Goal: Task Accomplishment & Management: Use online tool/utility

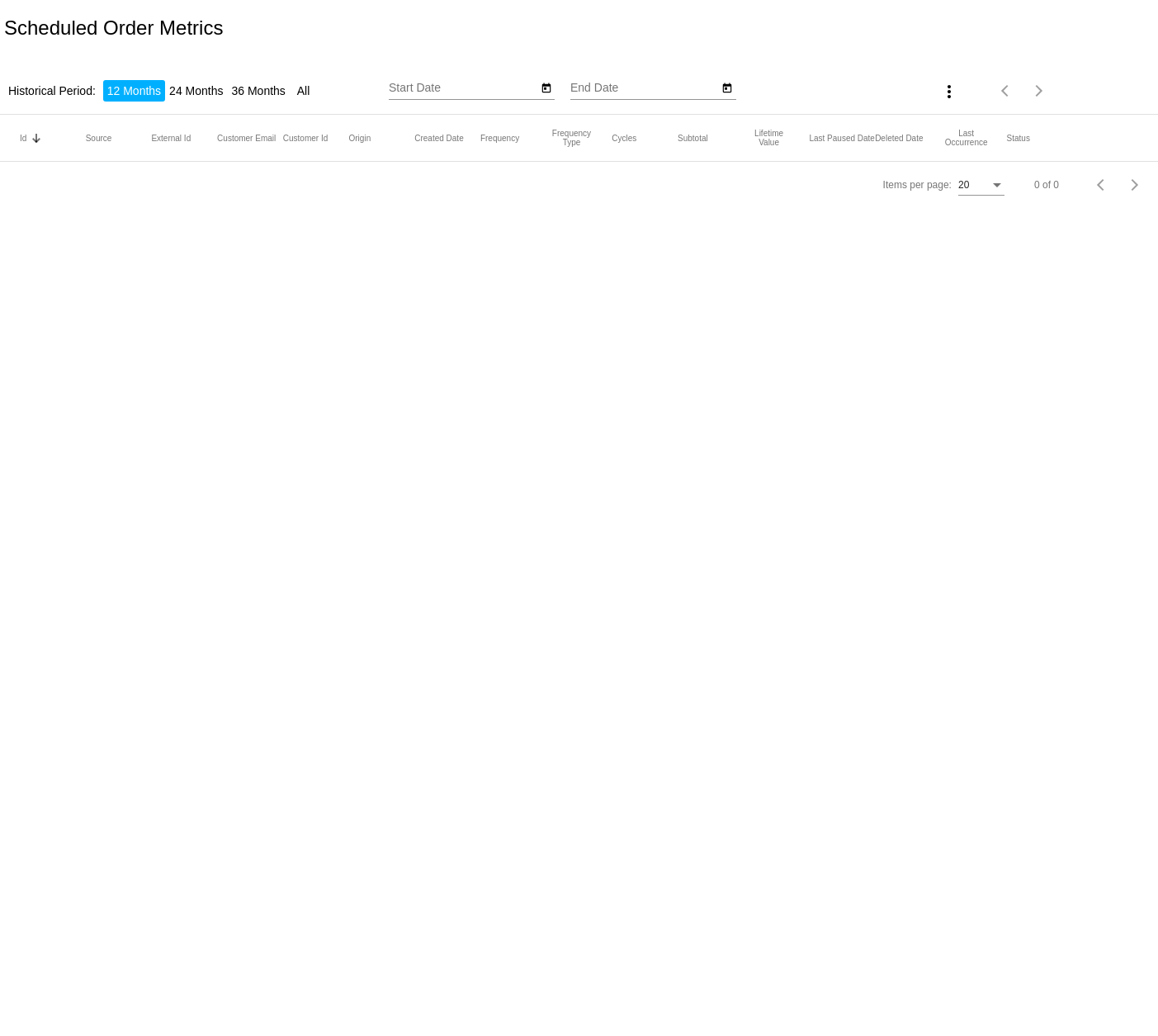
type input "[DATE]"
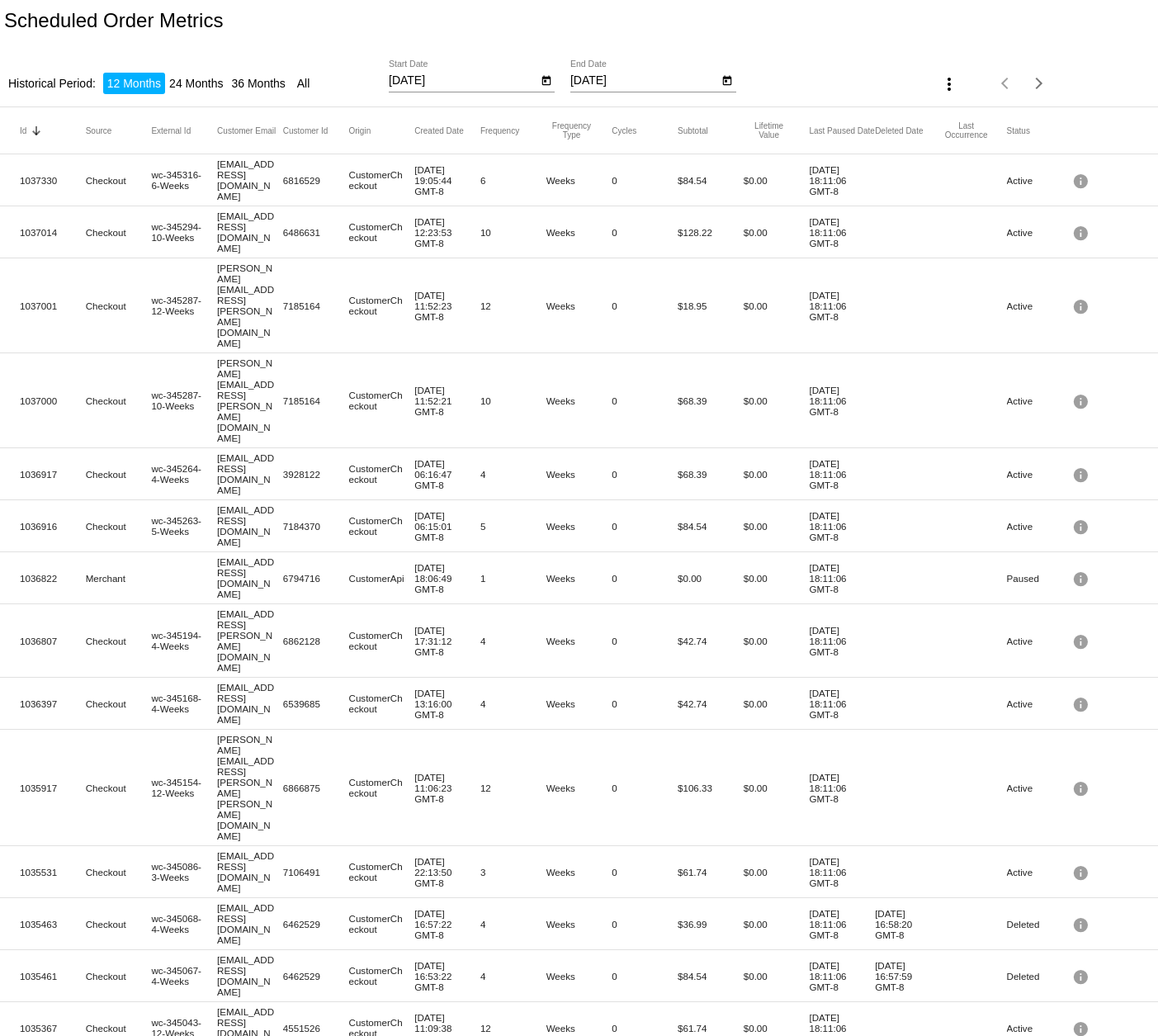
scroll to position [10, 0]
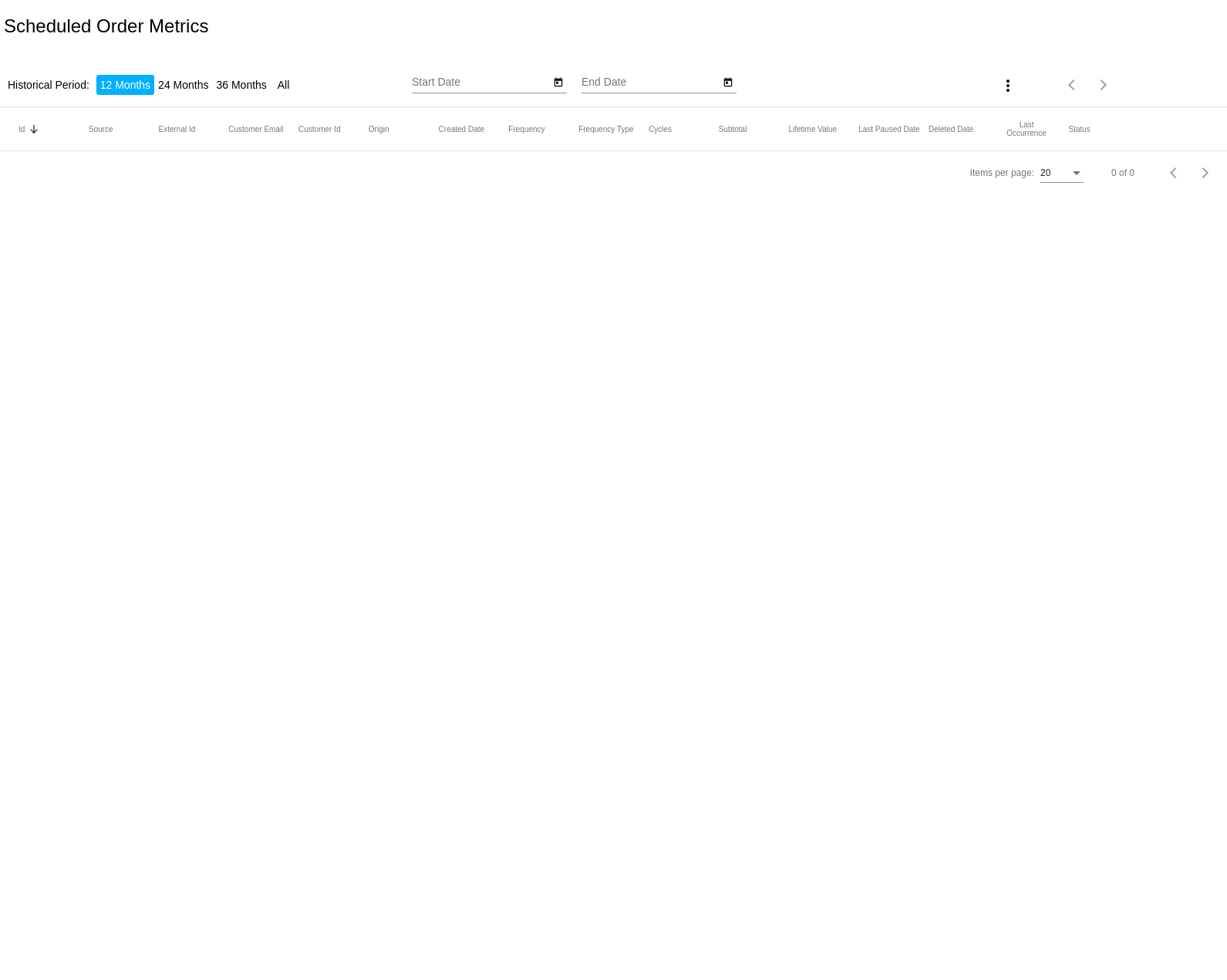
type input "[DATE]"
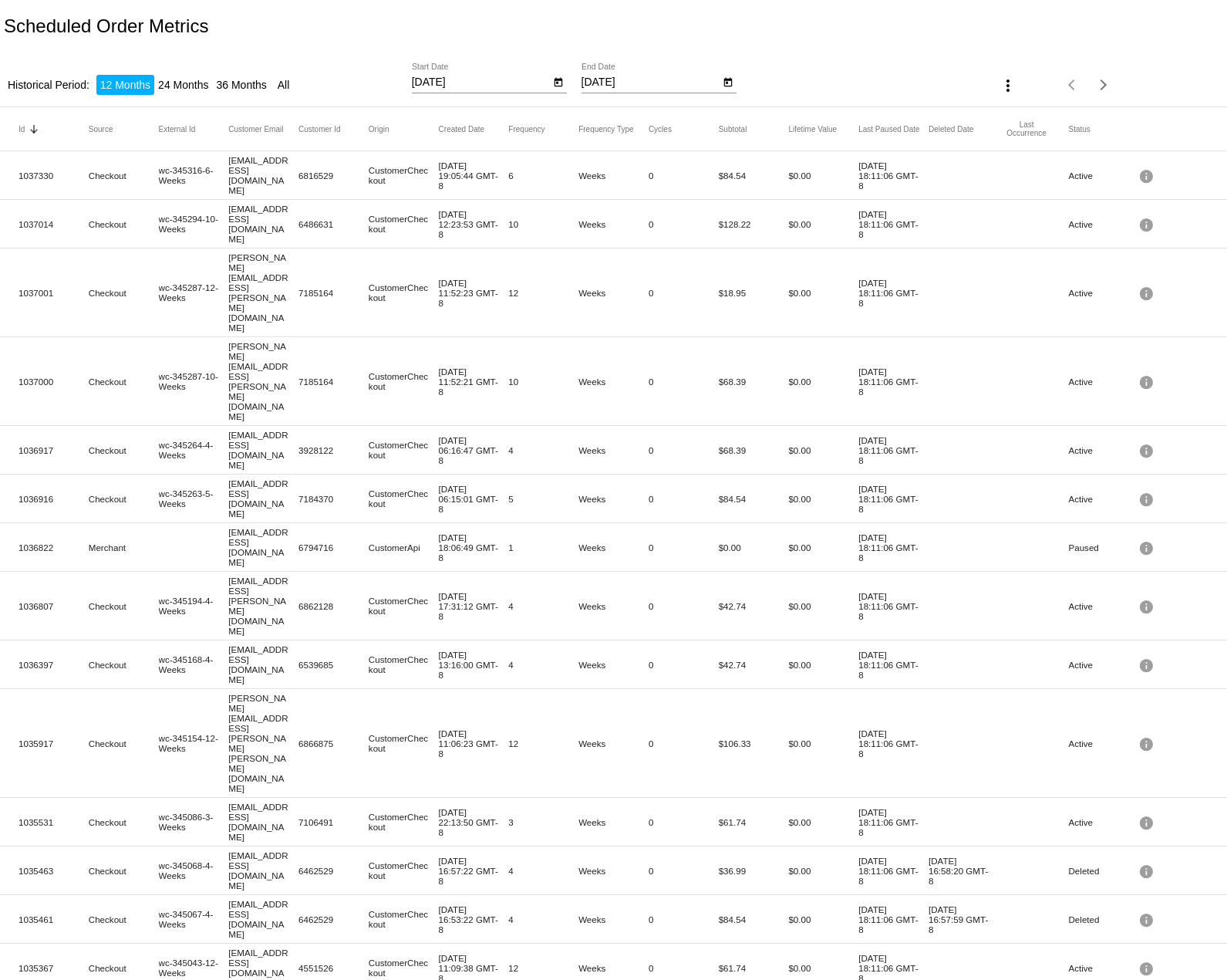
click at [425, 74] on div "9/30/2024 Start Date" at bounding box center [481, 78] width 139 height 30
click at [428, 83] on input "[DATE]" at bounding box center [481, 82] width 139 height 13
click at [562, 86] on icon "Open calendar" at bounding box center [558, 82] width 11 height 18
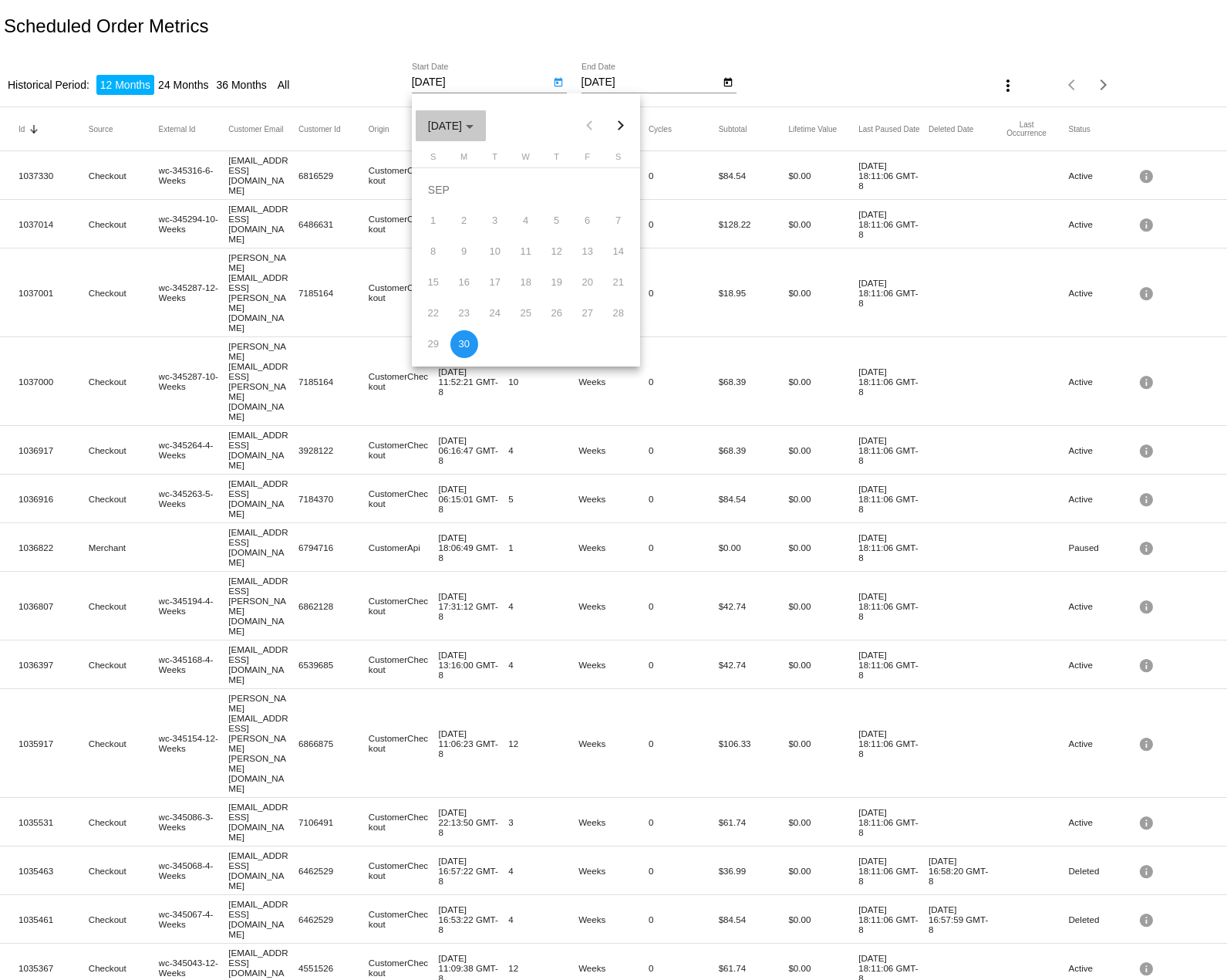
click at [474, 120] on span "SEP 2024" at bounding box center [450, 126] width 45 height 13
click at [489, 233] on div "2025" at bounding box center [498, 235] width 48 height 28
click at [447, 208] on div "JAN" at bounding box center [444, 205] width 48 height 28
click at [519, 189] on div "1" at bounding box center [526, 189] width 28 height 28
type input "1/1/2025"
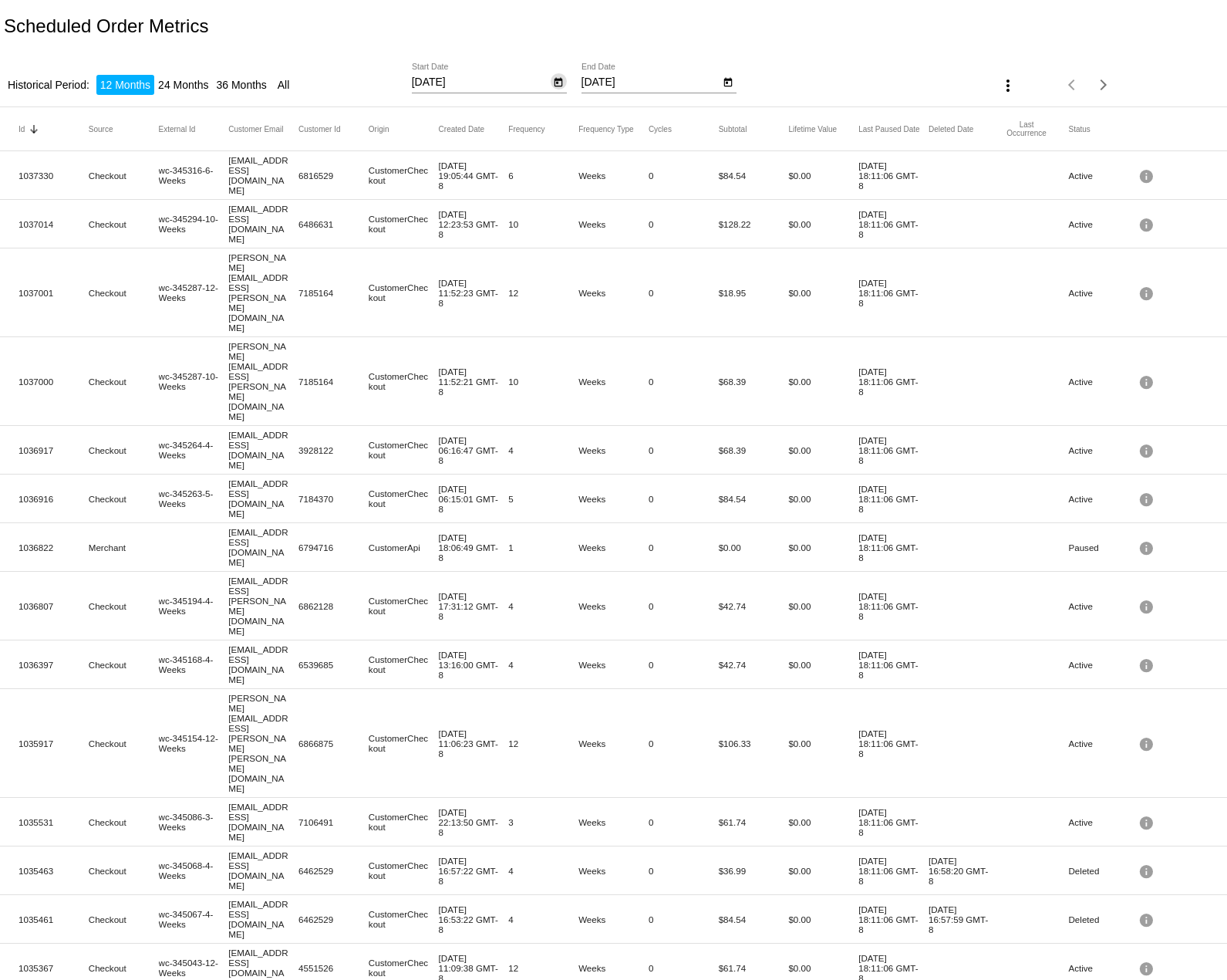
click at [712, 79] on input "[DATE]" at bounding box center [650, 82] width 139 height 13
click at [993, 79] on div "more_vert" at bounding box center [972, 85] width 102 height 31
click at [1016, 89] on mat-icon "more_vert" at bounding box center [1008, 85] width 18 height 18
click at [1015, 88] on div "file_download Export" at bounding box center [1037, 109] width 90 height 78
click at [1204, 956] on div at bounding box center [613, 490] width 1227 height 980
